Goal: Information Seeking & Learning: Check status

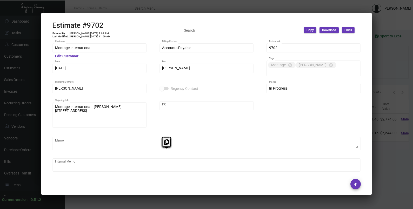
scroll to position [954, 0]
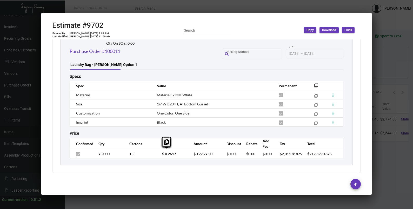
click at [374, 61] on div at bounding box center [206, 104] width 413 height 209
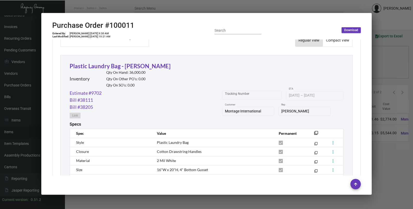
click at [374, 61] on div at bounding box center [206, 104] width 413 height 209
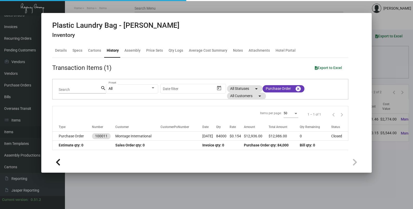
click at [374, 61] on div at bounding box center [206, 104] width 413 height 209
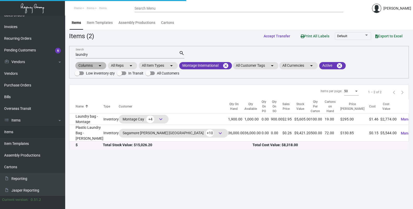
click at [374, 61] on div "Columns arrow_drop_down All Reps arrow_drop_down All Item Types arrow_drop_down…" at bounding box center [238, 68] width 329 height 15
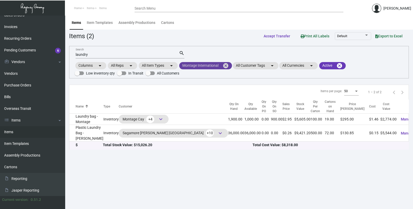
click at [225, 68] on mat-icon "cancel" at bounding box center [225, 66] width 6 height 6
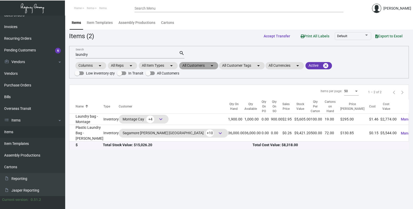
click at [209, 65] on mat-chip "All Customers arrow_drop_down" at bounding box center [198, 65] width 39 height 7
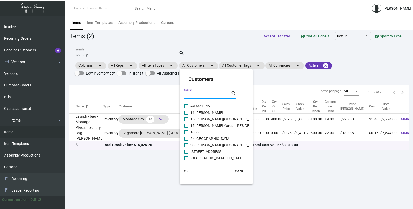
click at [192, 93] on input "Search" at bounding box center [207, 95] width 47 height 4
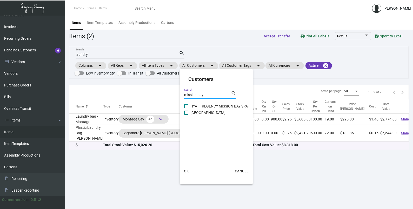
type input "mission bay"
click at [212, 115] on span "[GEOGRAPHIC_DATA]" at bounding box center [207, 113] width 35 height 6
click at [186, 115] on input "[GEOGRAPHIC_DATA]" at bounding box center [186, 115] width 0 height 0
checkbox input "true"
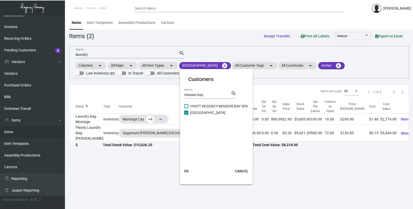
click at [191, 170] on button "OK" at bounding box center [186, 170] width 17 height 9
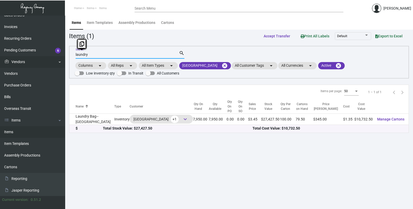
drag, startPoint x: 90, startPoint y: 56, endPoint x: 51, endPoint y: 58, distance: 39.0
click at [51, 58] on div "Dashboard Dashboard Tasks Customers Customers Estimates Sales Orders Invoices R…" at bounding box center [206, 112] width 413 height 193
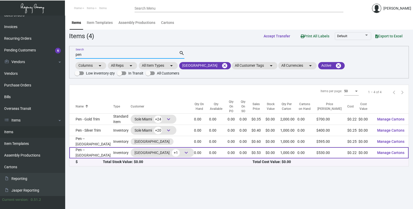
type input "pen"
click at [87, 158] on td "Pen -- [GEOGRAPHIC_DATA]" at bounding box center [91, 152] width 44 height 11
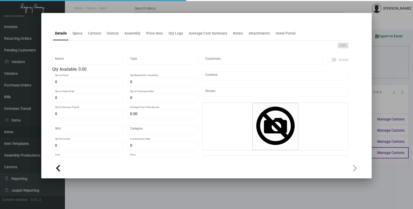
type input "Pen -- [GEOGRAPHIC_DATA]"
type input "Inventory"
type input "$ 0.22"
type input "Overseas"
type input "1,000"
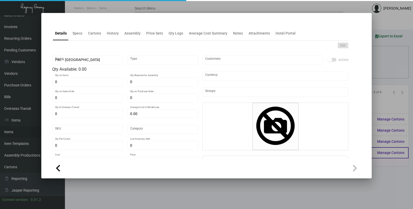
type input "$ 0.22"
type input "$ 0.53"
checkbox input "true"
type input "United States Dollar $"
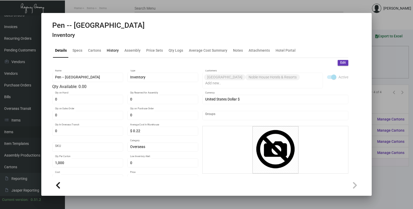
click at [115, 51] on div "History" at bounding box center [113, 50] width 12 height 5
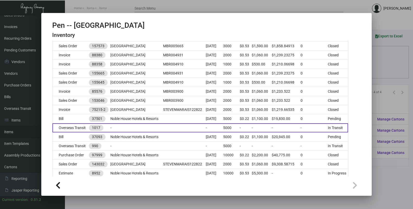
scroll to position [113, 0]
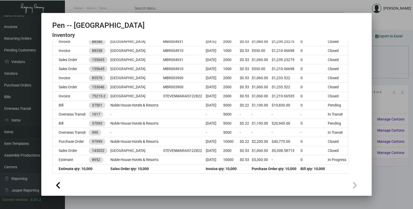
click at [385, 74] on div at bounding box center [206, 104] width 413 height 209
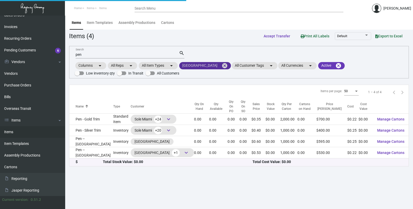
click at [228, 65] on mat-icon "cancel" at bounding box center [224, 66] width 6 height 6
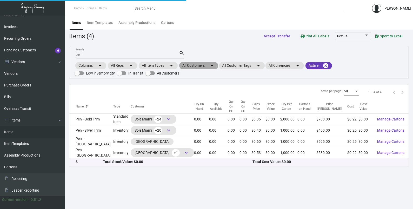
click at [215, 66] on mat-icon "arrow_drop_down" at bounding box center [212, 66] width 6 height 6
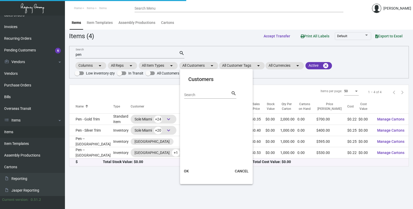
click at [201, 98] on div "Search" at bounding box center [207, 95] width 47 height 8
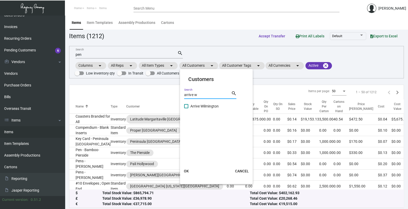
type input "arrive w"
click at [202, 105] on span "Arrive Wilmington" at bounding box center [204, 106] width 28 height 6
click at [186, 108] on input "Arrive Wilmington" at bounding box center [186, 108] width 0 height 0
checkbox input "true"
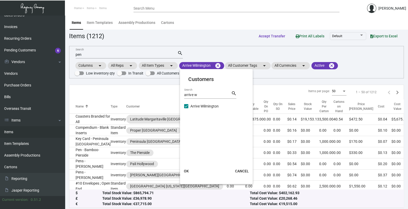
click at [188, 170] on span "OK" at bounding box center [186, 171] width 5 height 4
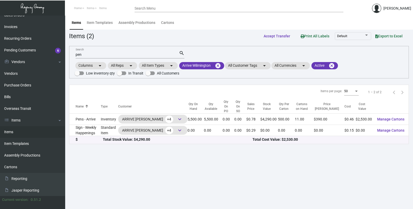
click at [98, 56] on input "pen" at bounding box center [127, 55] width 103 height 4
type input "p"
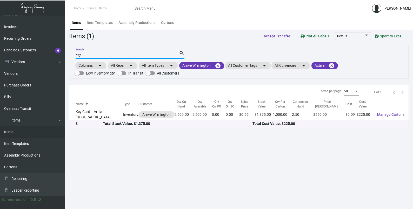
type input "key"
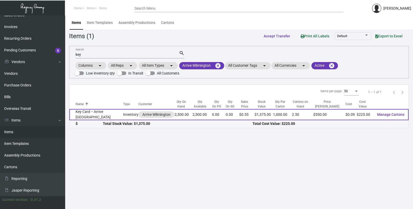
click at [84, 114] on td "Key Card -- Arrive [GEOGRAPHIC_DATA]" at bounding box center [96, 114] width 54 height 11
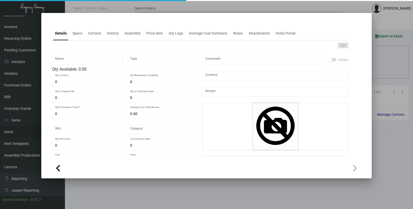
type input "Key Card -- Arrive [GEOGRAPHIC_DATA]"
type input "Inventory"
type input "2,500"
type input "$ 0.11111"
type input "Overseas"
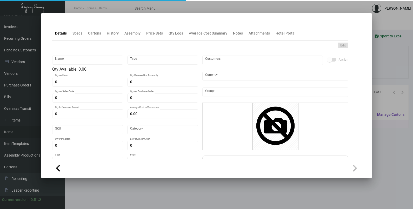
type input "1,000"
type input "$ 0.09"
type input "$ 0.55"
checkbox input "true"
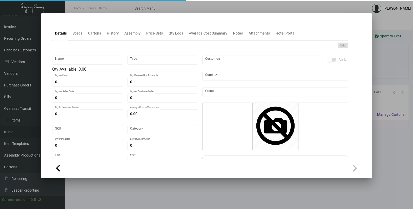
type input "United States Dollar $"
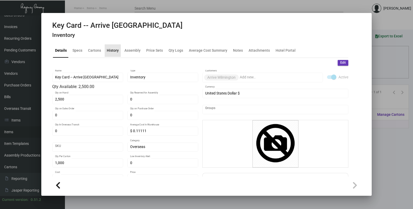
click at [111, 52] on div "History" at bounding box center [113, 50] width 12 height 5
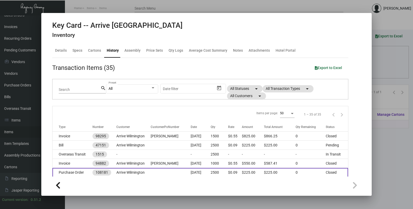
click at [178, 174] on td at bounding box center [171, 172] width 40 height 9
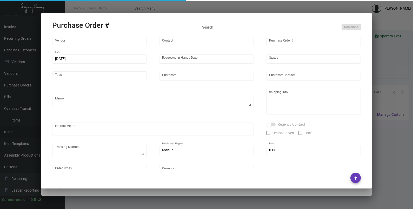
type input "CHENGDU MIND IOT TECHNOLOGY"
type input "[PERSON_NAME]"
type input "108181"
type input "[DATE]"
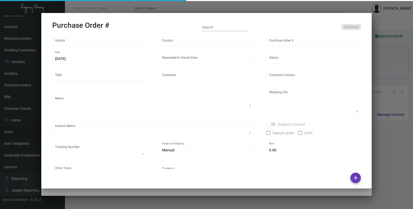
type input "Arrive Wilmington"
type textarea "Please ship by air to our NJ warehouse."
type textarea "Regency Group NJ - [PERSON_NAME] [STREET_ADDRESS]"
checkbox input "true"
type input "$ 0.00"
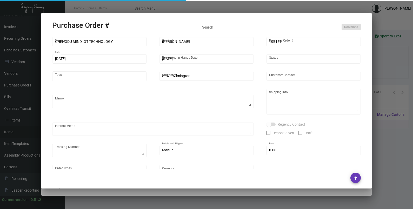
type input "United States Dollar $"
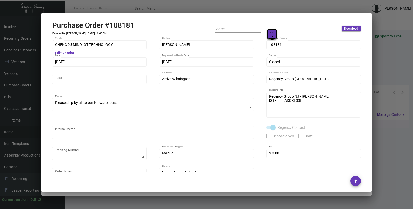
drag, startPoint x: 274, startPoint y: 44, endPoint x: 271, endPoint y: 35, distance: 9.6
click at [271, 35] on icon at bounding box center [271, 34] width 5 height 5
drag, startPoint x: 59, startPoint y: 63, endPoint x: 63, endPoint y: 52, distance: 11.3
click at [63, 52] on icon at bounding box center [64, 51] width 5 height 5
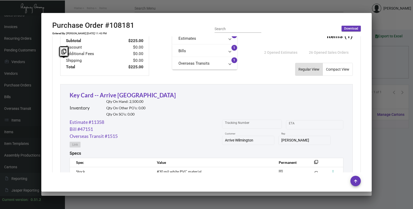
scroll to position [283, 0]
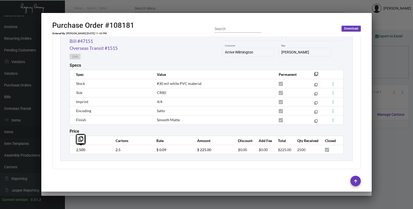
click at [70, 151] on td "2,500" at bounding box center [90, 149] width 41 height 9
click at [149, 149] on tr "2,500 2.5 $ 0.09 $ 225.00 $0.00 $0.00 $225.00 2500" at bounding box center [206, 149] width 273 height 9
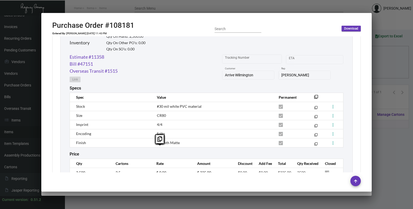
scroll to position [250, 0]
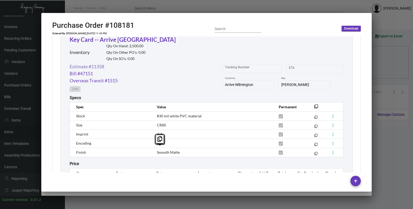
click at [88, 66] on link "Estimate #11358" at bounding box center [87, 66] width 35 height 7
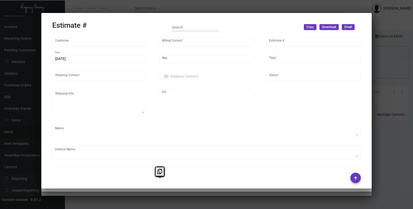
type input "Arrive Wilmington"
type input "Ap Billing"
type input "11358"
type input "[DATE]"
type input "[PERSON_NAME]"
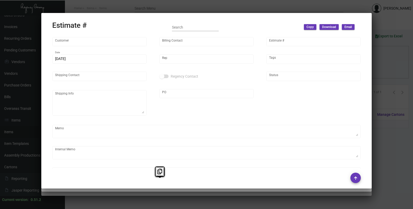
type input "[PERSON_NAME]"
type input "United States Dollar $"
type input "$ 0.00"
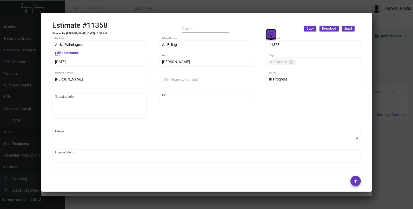
drag, startPoint x: 271, startPoint y: 45, endPoint x: 270, endPoint y: 36, distance: 9.9
click at [270, 36] on icon at bounding box center [270, 34] width 5 height 5
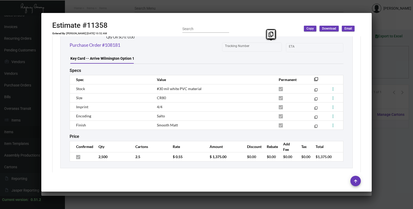
scroll to position [315, 0]
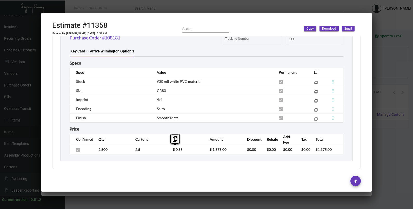
click at [168, 151] on td "$ 0.55" at bounding box center [185, 149] width 37 height 9
